Goal: Find specific page/section: Find specific page/section

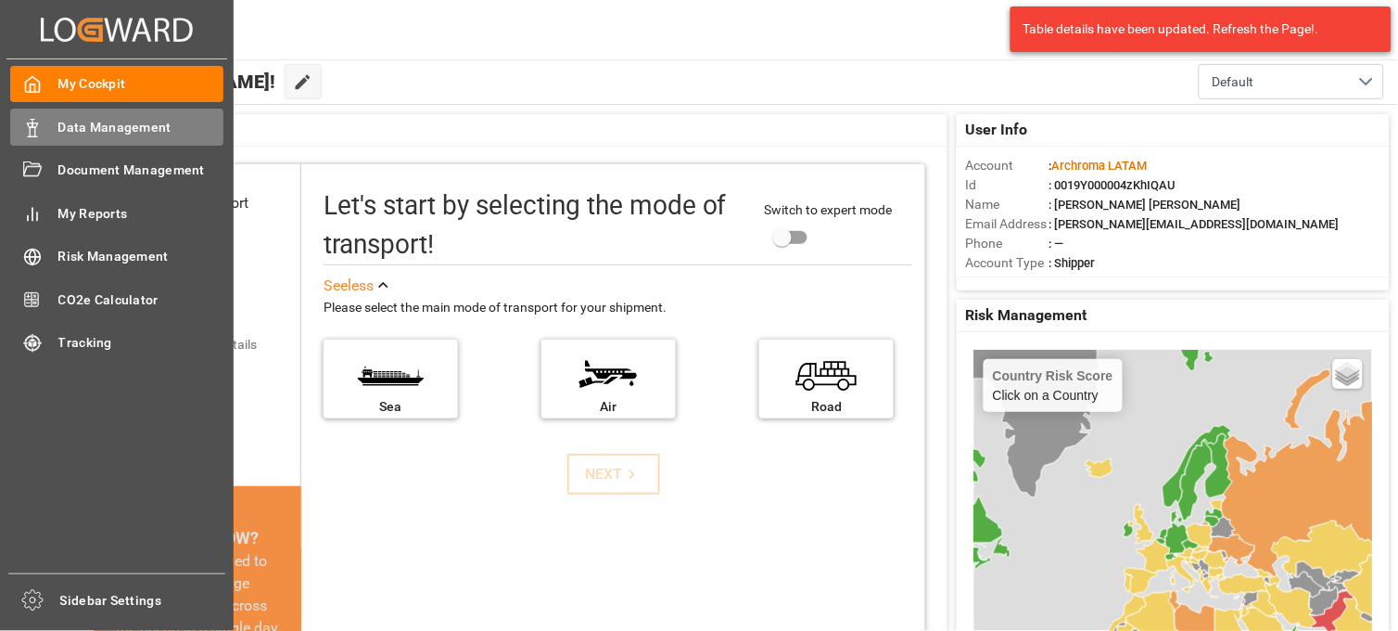
click at [124, 122] on span "Data Management" at bounding box center [141, 127] width 166 height 19
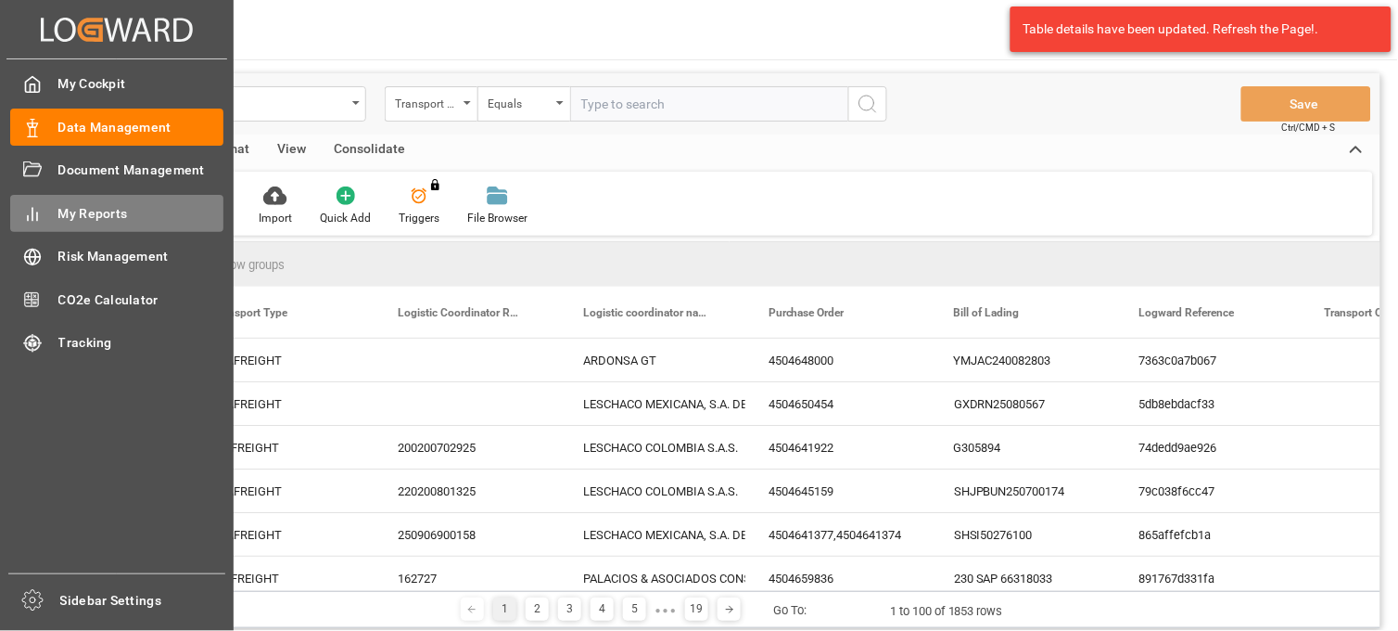
click at [124, 211] on span "My Reports" at bounding box center [141, 213] width 166 height 19
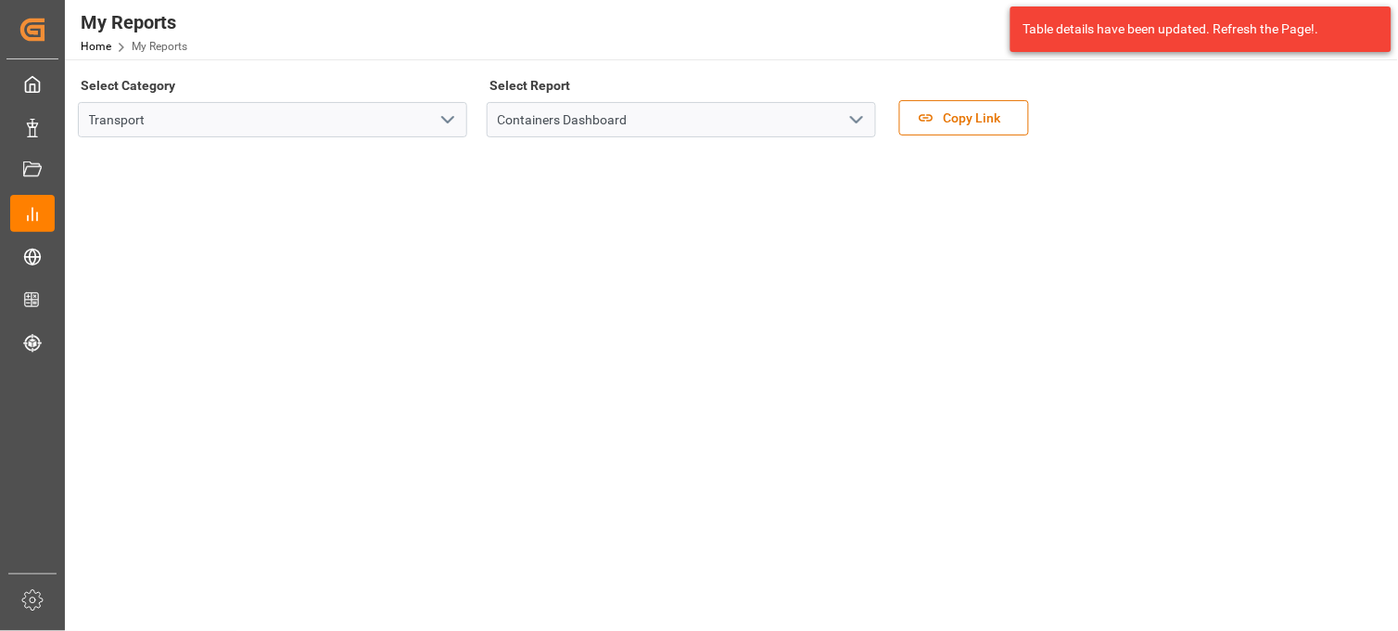
click at [446, 121] on polyline "open menu" at bounding box center [447, 120] width 11 height 6
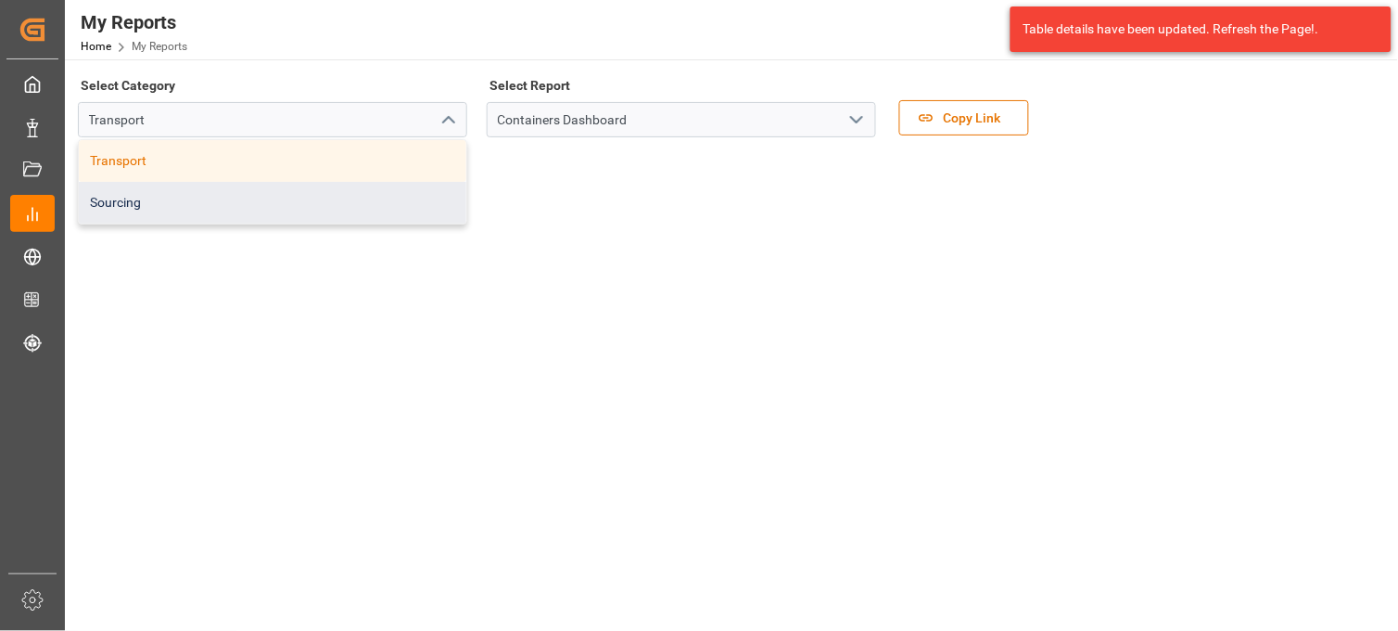
click at [329, 199] on div "Sourcing" at bounding box center [273, 203] width 388 height 42
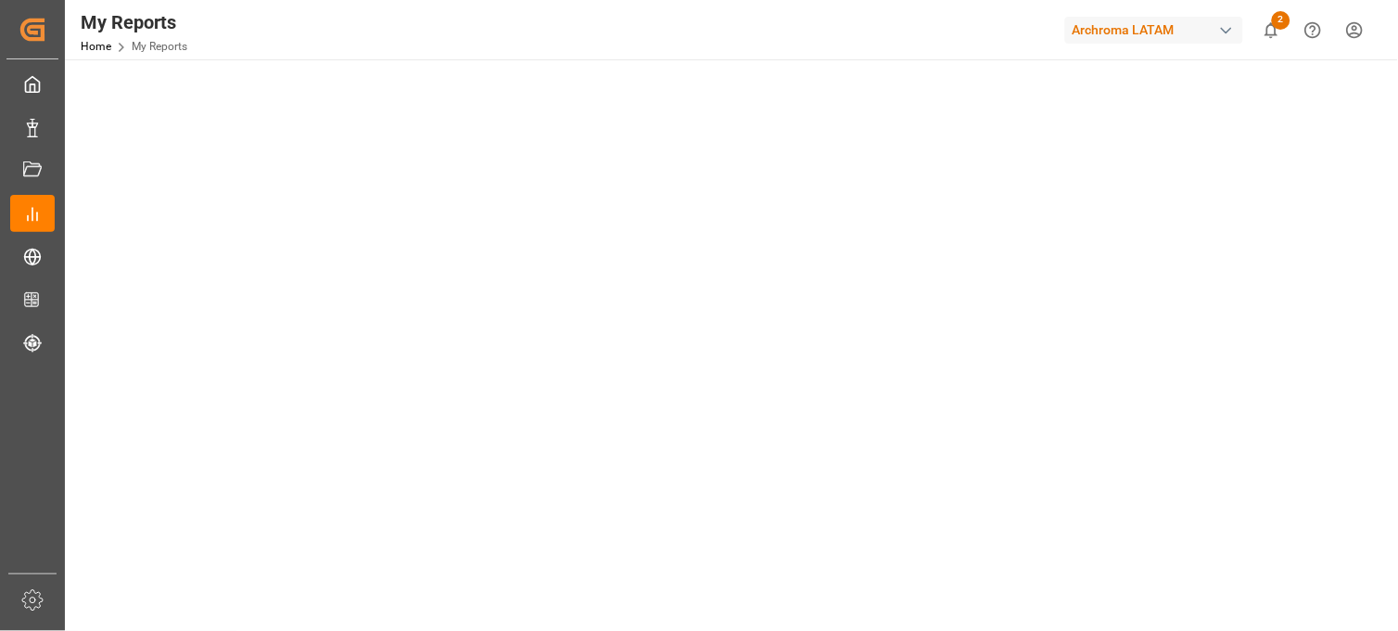
scroll to position [103, 0]
